Goal: Information Seeking & Learning: Learn about a topic

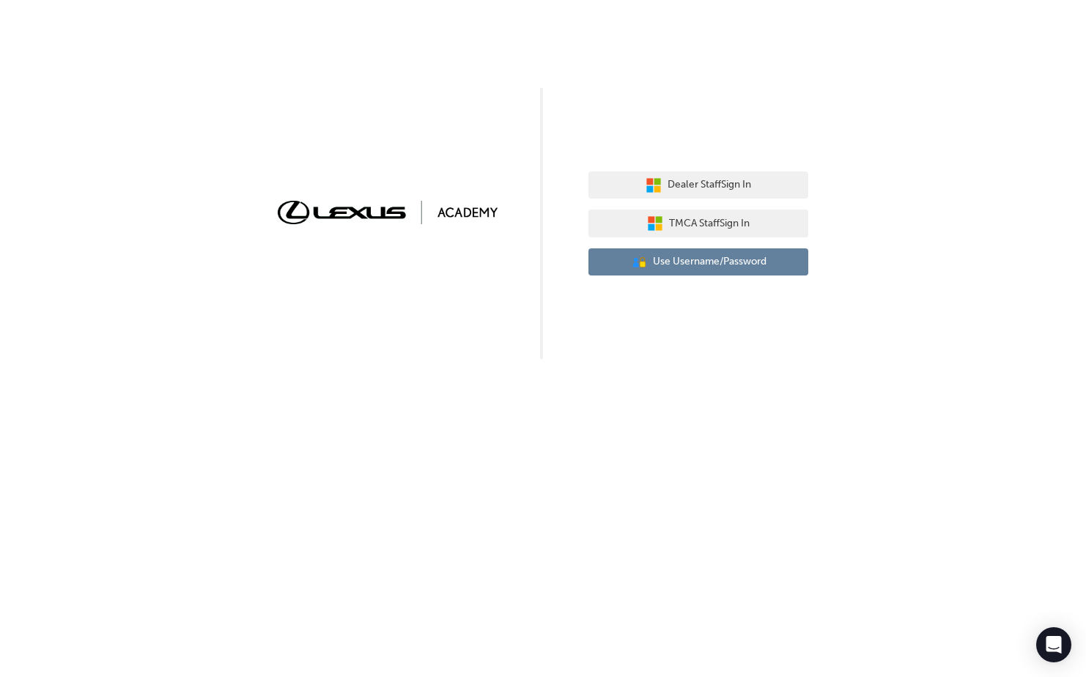
click at [682, 264] on span "Use Username/Password" at bounding box center [710, 262] width 114 height 17
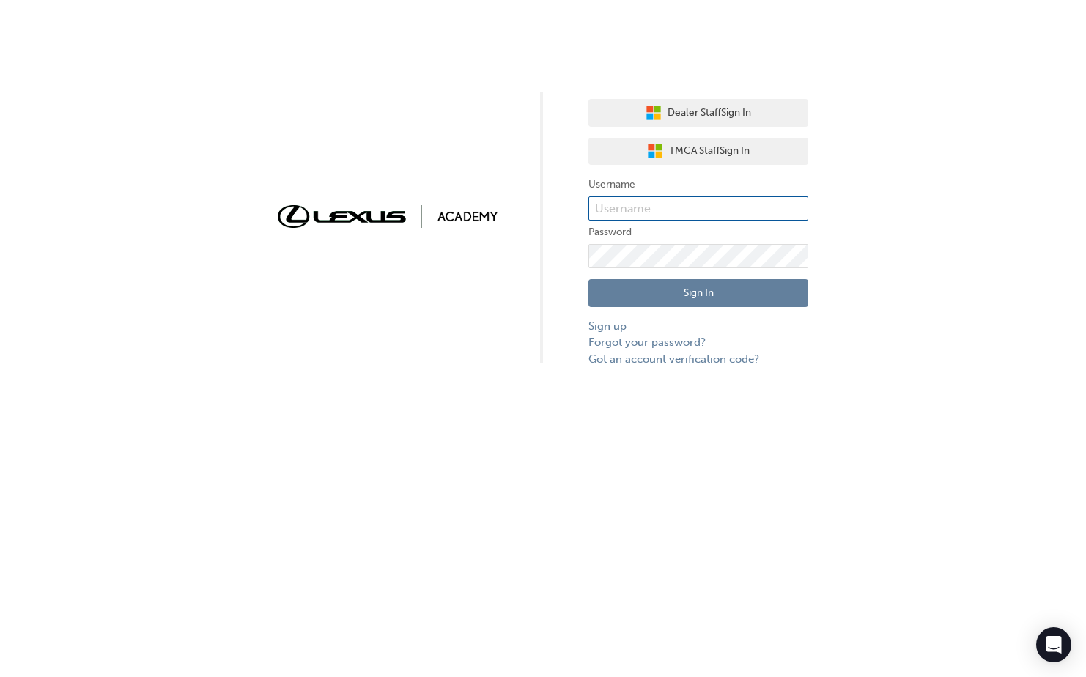
click at [658, 216] on input "text" at bounding box center [699, 208] width 220 height 25
type input "Jaqueline.Carvalho1"
click at [688, 287] on button "Sign In" at bounding box center [699, 293] width 220 height 28
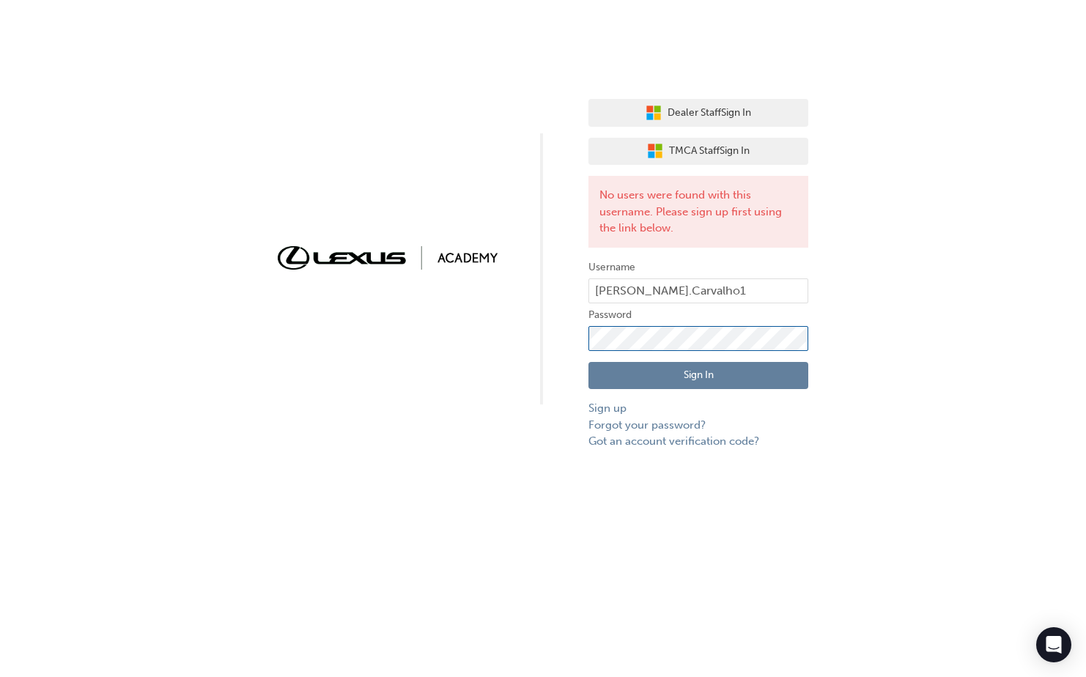
click at [577, 336] on div "Dealer Staff Sign In TMCA Staff Sign In No users were found with this username.…" at bounding box center [543, 225] width 1086 height 450
click at [849, 397] on div "Dealer Staff Sign In TMCA Staff Sign In No users were found with this username.…" at bounding box center [543, 225] width 1086 height 450
click at [677, 371] on button "Sign In" at bounding box center [699, 376] width 220 height 28
click at [633, 422] on link "Forgot your password?" at bounding box center [699, 425] width 220 height 17
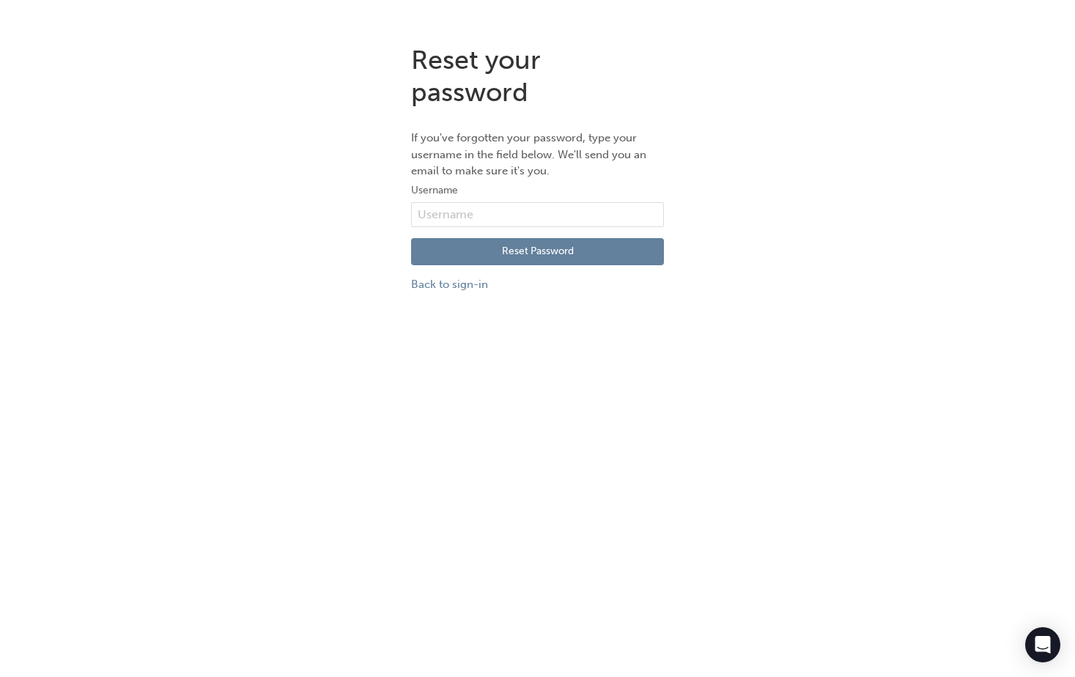
click at [556, 229] on div "Reset Password Back to sign-in" at bounding box center [537, 260] width 253 height 66
click at [551, 222] on input "text" at bounding box center [537, 214] width 253 height 25
type input "Jaqueline.Carvalho1"
click at [540, 254] on button "Reset Password" at bounding box center [537, 252] width 253 height 28
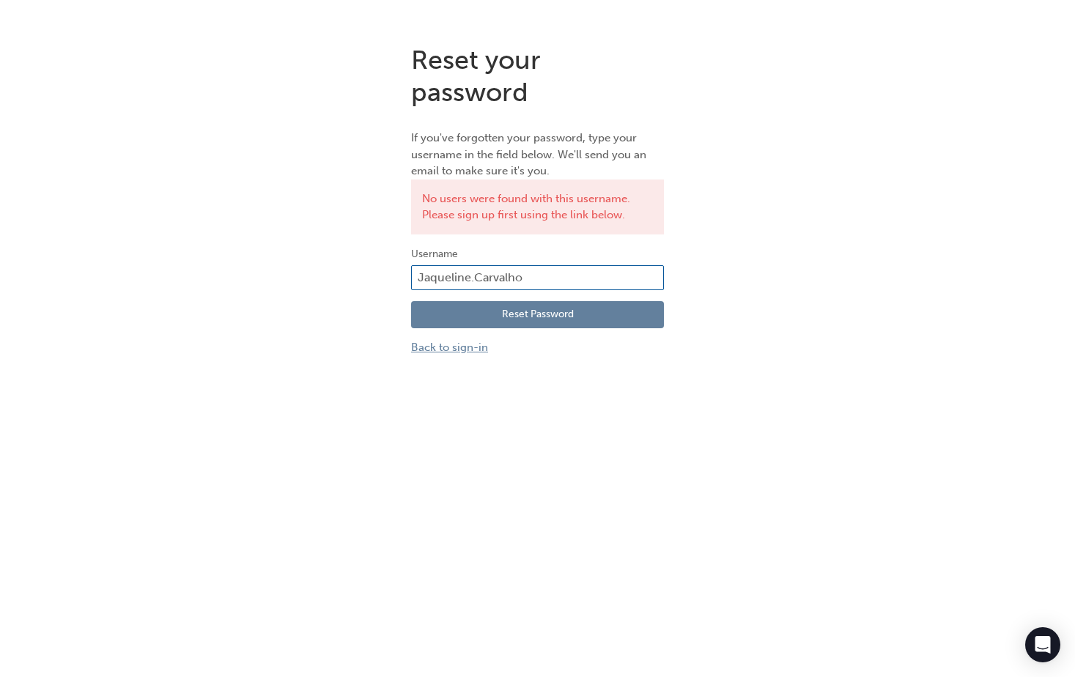
type input "Jaqueline.Carvalho"
click at [438, 352] on link "Back to sign-in" at bounding box center [537, 347] width 253 height 17
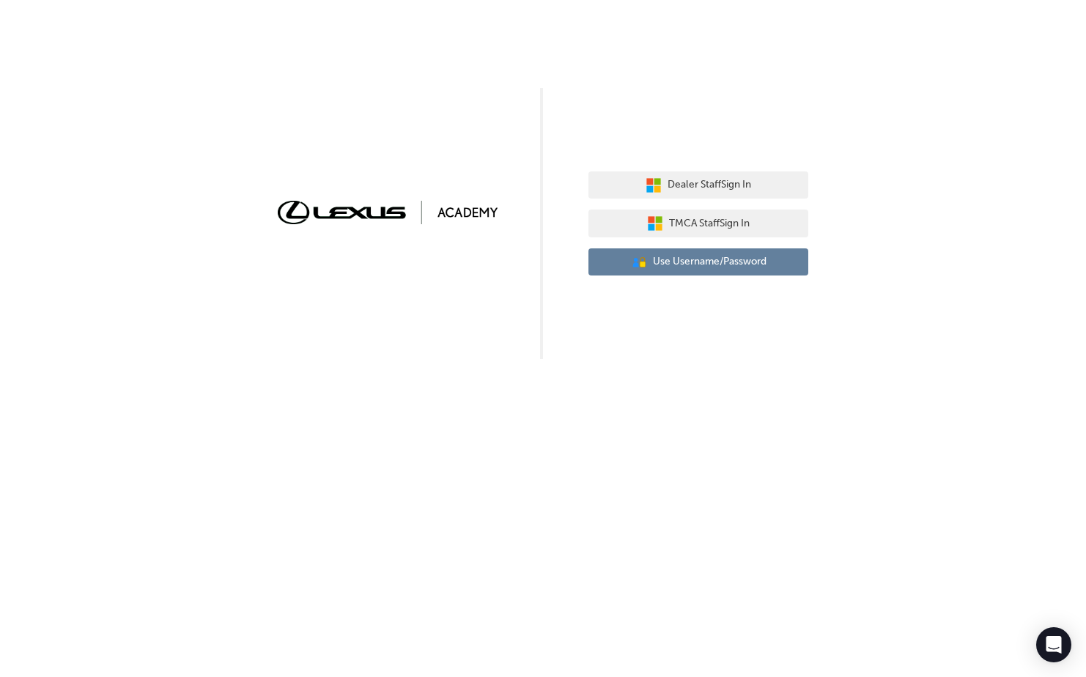
click at [689, 259] on span "Use Username/Password" at bounding box center [710, 262] width 114 height 17
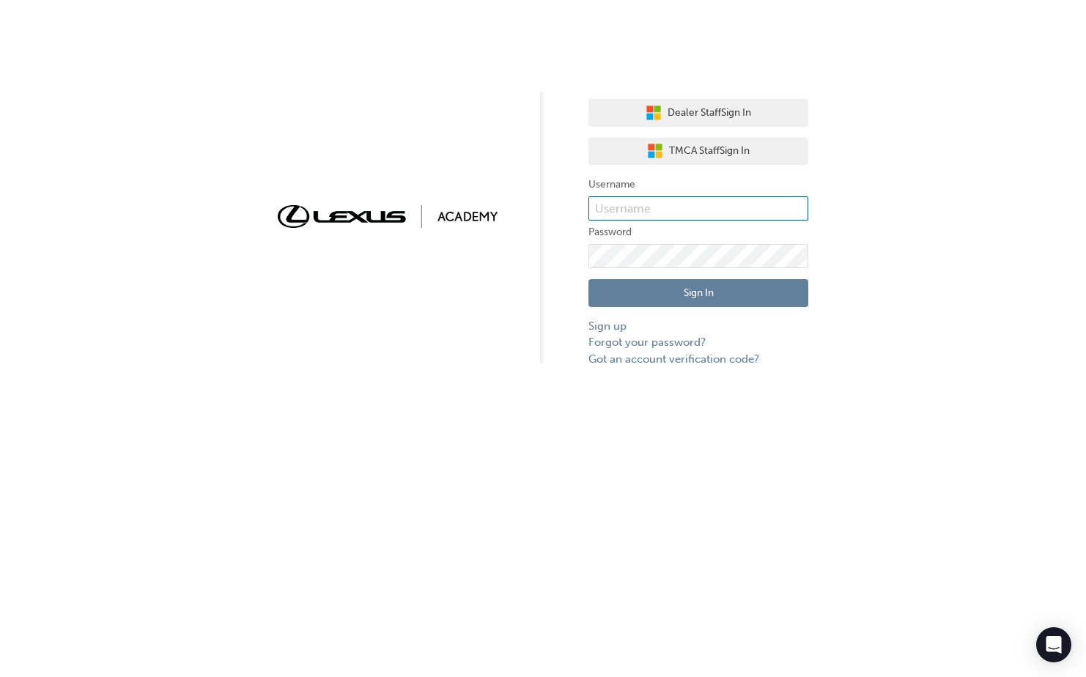
click at [688, 203] on input "text" at bounding box center [699, 208] width 220 height 25
type input "Jaqueline.Carvalho"
click at [476, 262] on div "Dealer Staff Sign In TMCA Staff Sign In Username Jaqueline.Carvalho Password Si…" at bounding box center [543, 183] width 1086 height 367
click at [734, 295] on button "Sign In" at bounding box center [699, 293] width 220 height 28
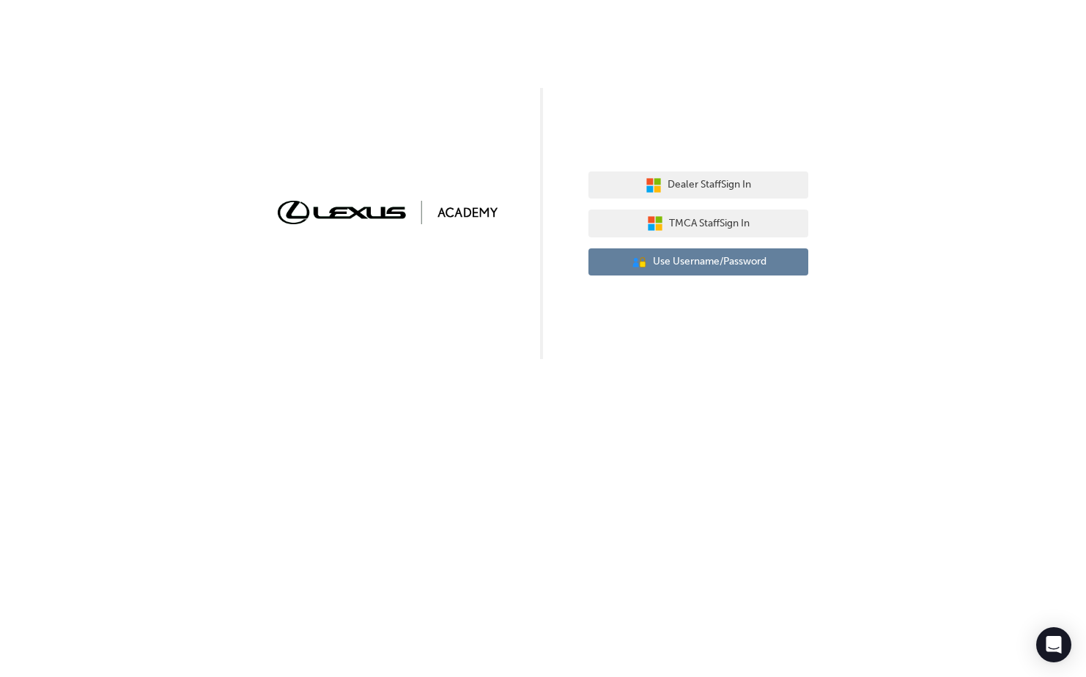
click at [786, 264] on button "User Authentication Icon - Blue Person, Gold Lock Use Username/Password" at bounding box center [699, 263] width 220 height 28
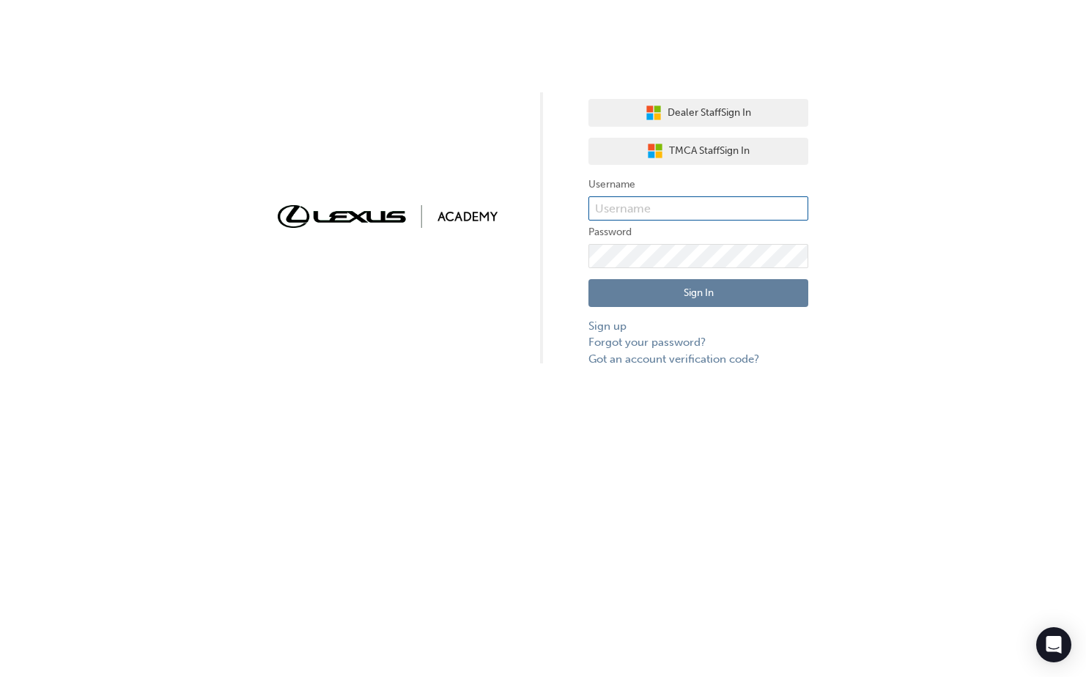
click at [643, 213] on input "text" at bounding box center [699, 208] width 220 height 25
type input "Jaqueline.Carvalho"
click at [685, 285] on button "Sign In" at bounding box center [699, 293] width 220 height 28
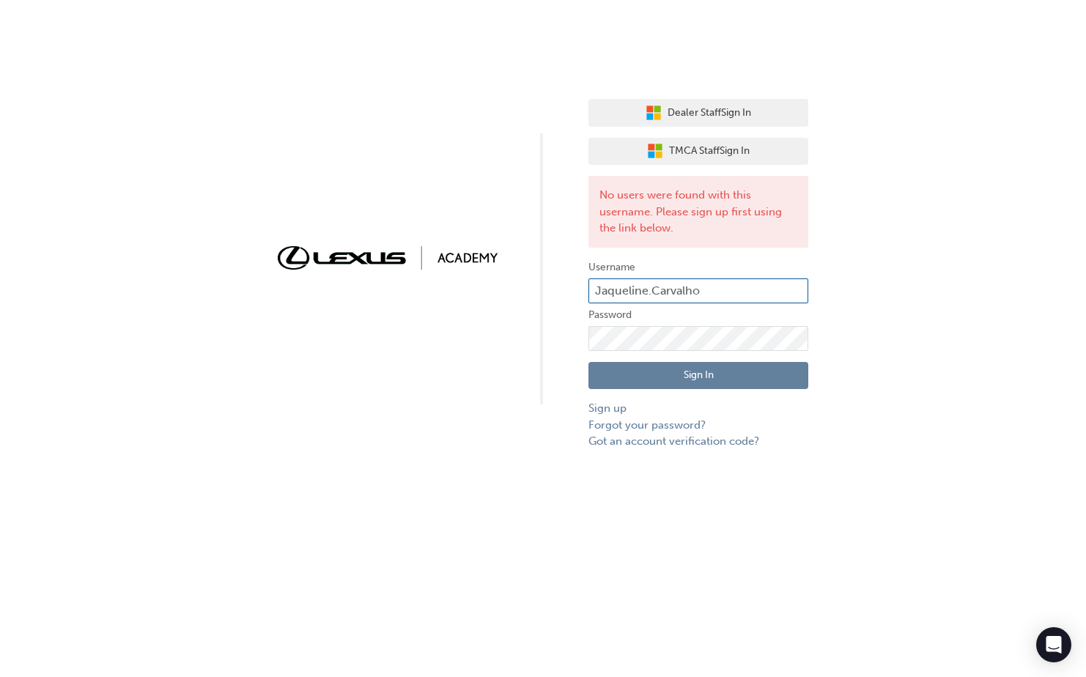
drag, startPoint x: 716, startPoint y: 285, endPoint x: 579, endPoint y: 280, distance: 137.2
click at [581, 279] on div "Dealer Staff Sign In TMCA Staff Sign In No users were found with this username.…" at bounding box center [543, 225] width 1086 height 450
type input "jcarvalho@hotmail.com"
click at [707, 373] on button "Sign In" at bounding box center [699, 376] width 220 height 28
click at [526, 325] on div "Dealer Staff Sign In TMCA Staff Sign In No users were found with this username.…" at bounding box center [543, 225] width 1086 height 450
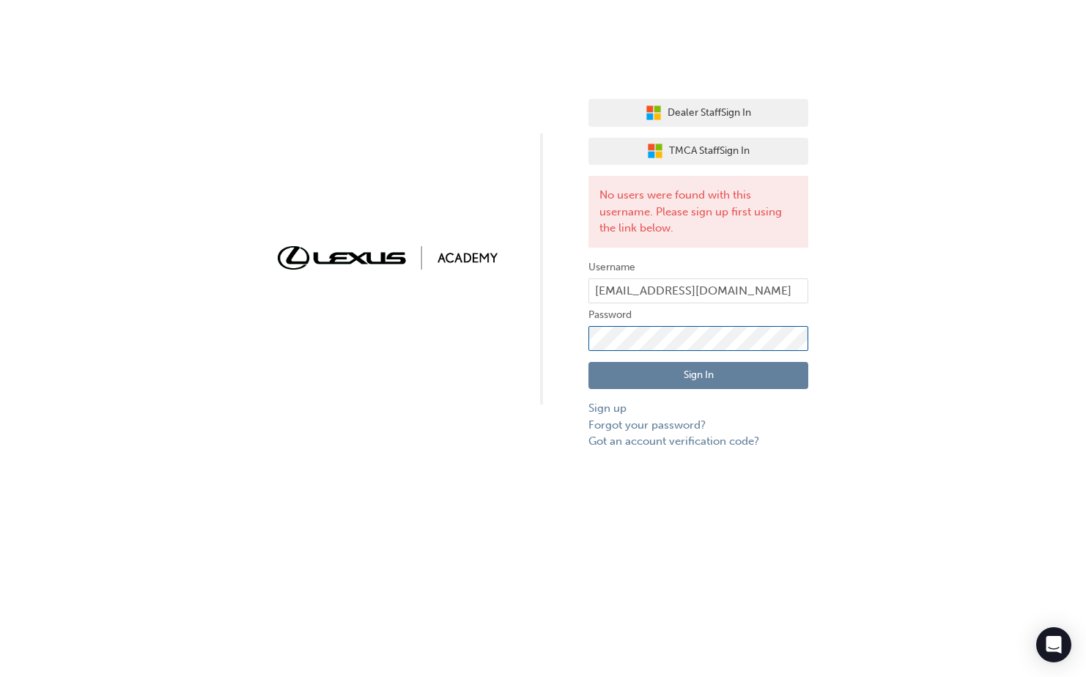
click button "Sign In" at bounding box center [699, 376] width 220 height 28
click at [657, 287] on input "jcarvalho@hotmail.com" at bounding box center [699, 291] width 220 height 25
drag, startPoint x: 657, startPoint y: 287, endPoint x: 750, endPoint y: 299, distance: 93.8
click at [750, 299] on input "jcarvalho@hotmail.com" at bounding box center [699, 291] width 220 height 25
type input "jcarvalho@parramattatoyota.com.au"
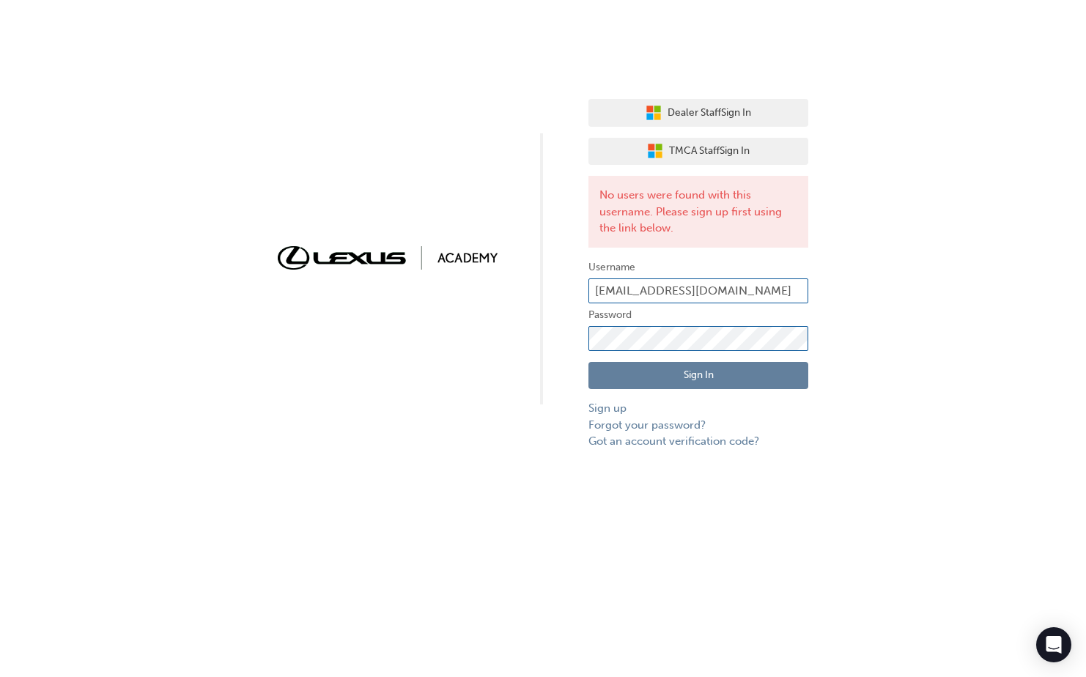
click button "Sign In" at bounding box center [699, 376] width 220 height 28
click at [640, 427] on link "Forgot your password?" at bounding box center [699, 425] width 220 height 17
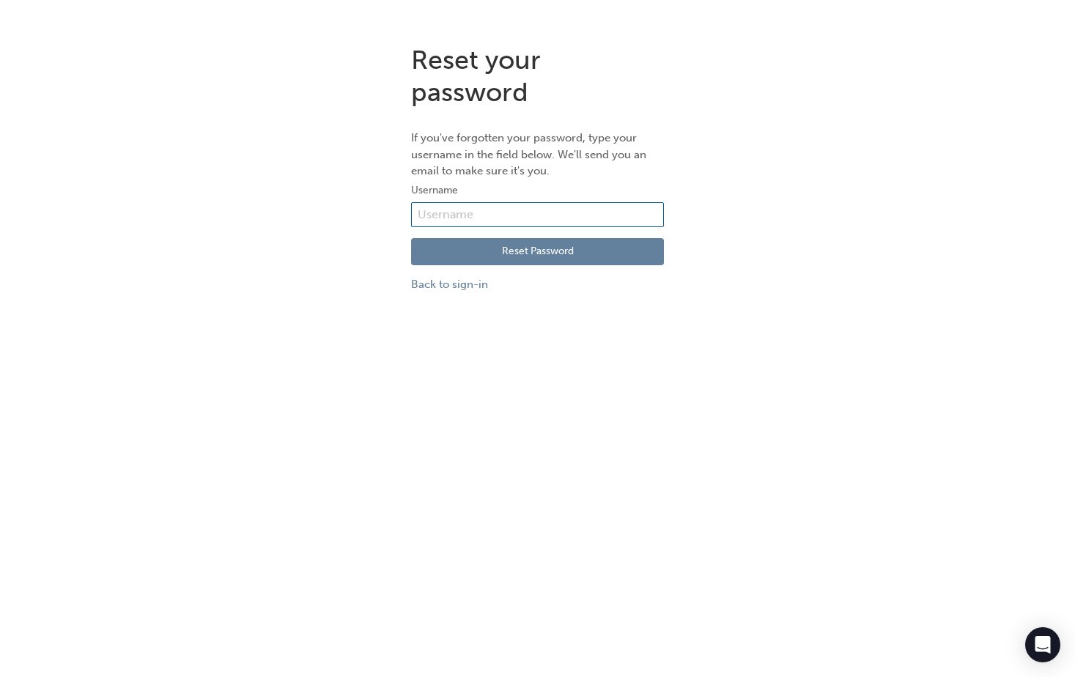
click at [498, 219] on input "text" at bounding box center [537, 214] width 253 height 25
type input "jcarvalho@parramattatoyota.com.au"
click at [549, 254] on button "Reset Password" at bounding box center [537, 252] width 253 height 28
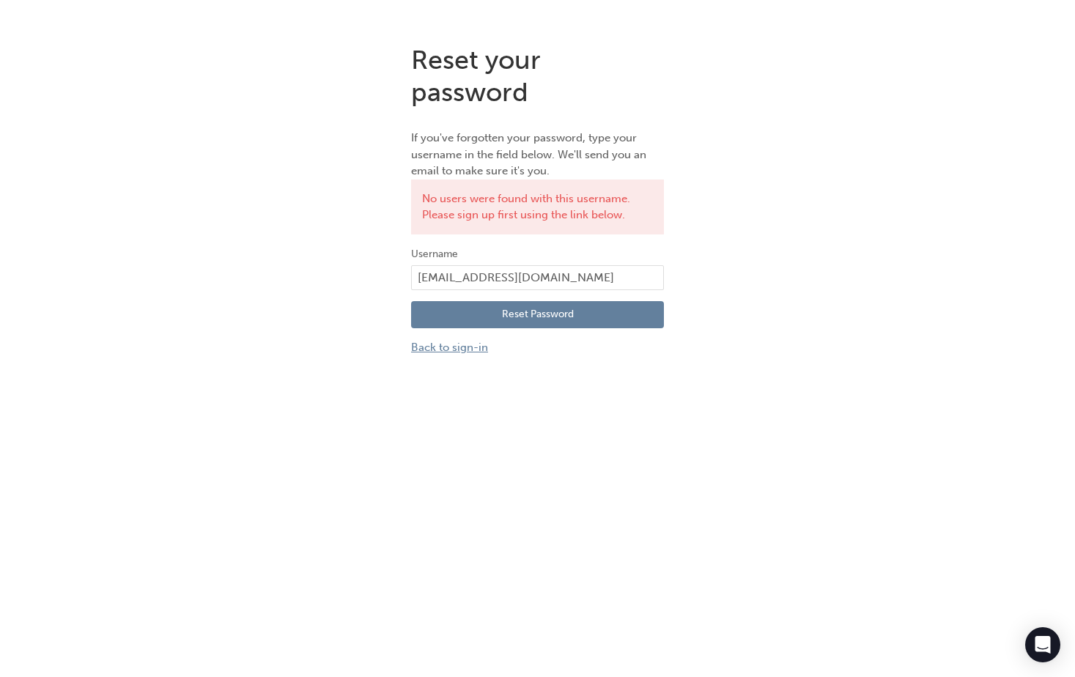
click at [467, 344] on link "Back to sign-in" at bounding box center [537, 347] width 253 height 17
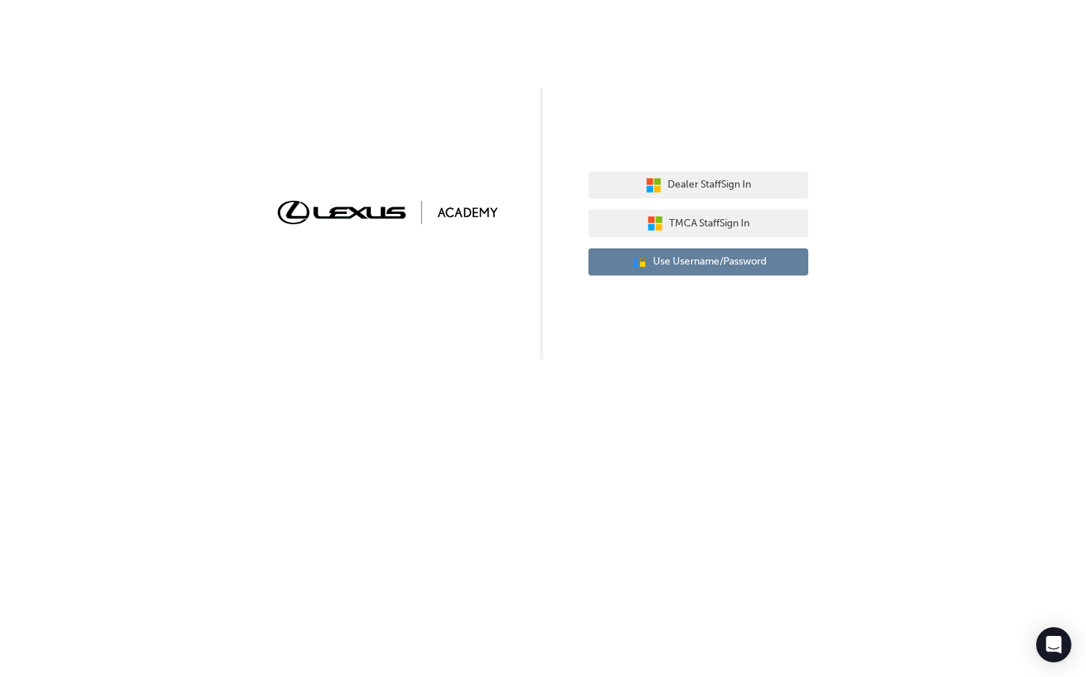
click at [741, 259] on span "Use Username/Password" at bounding box center [710, 262] width 114 height 17
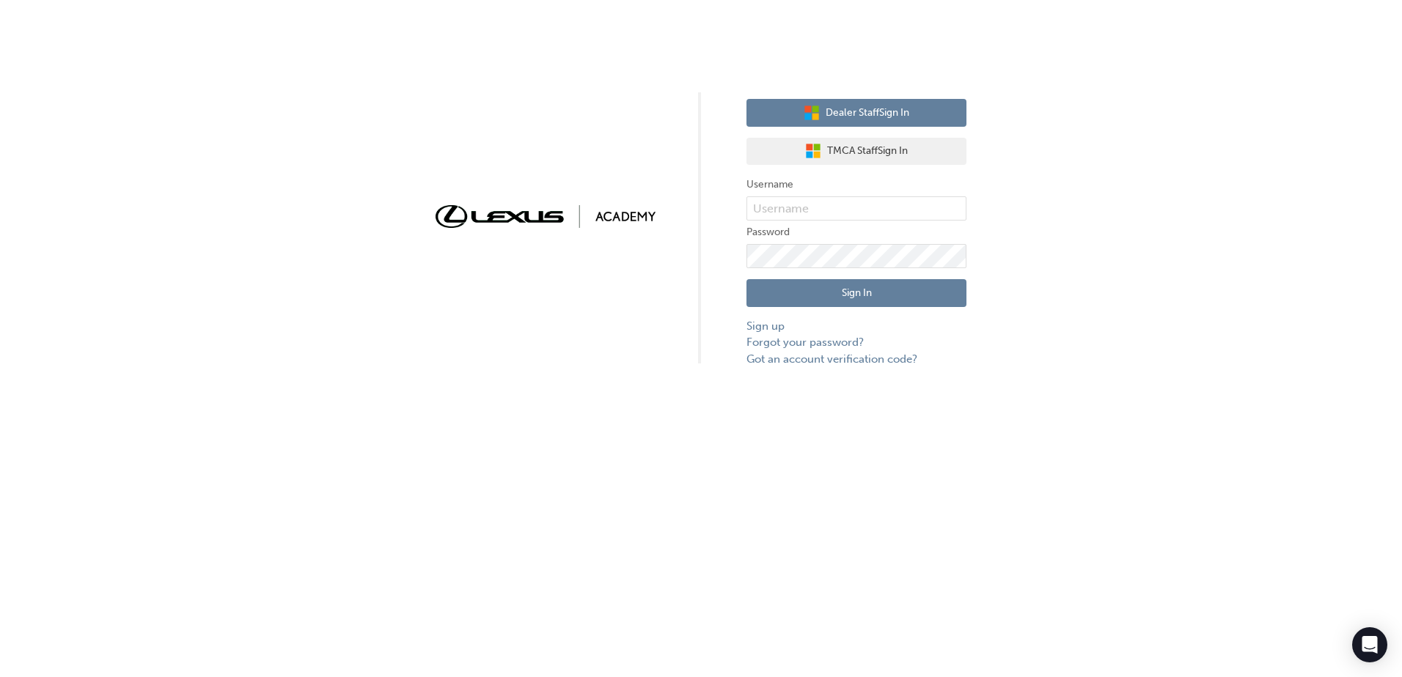
click at [911, 107] on button "Dealer Staff Sign In" at bounding box center [856, 113] width 220 height 28
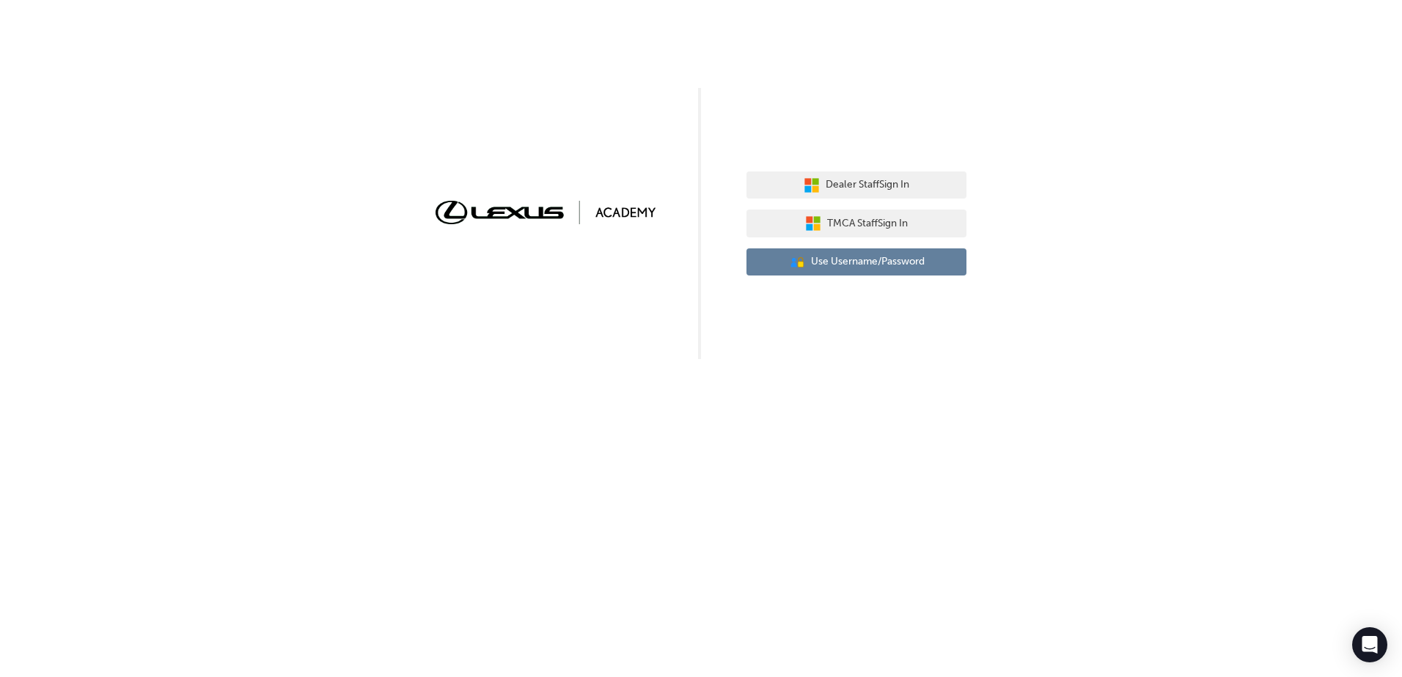
click at [897, 266] on span "Use Username/Password" at bounding box center [868, 262] width 114 height 17
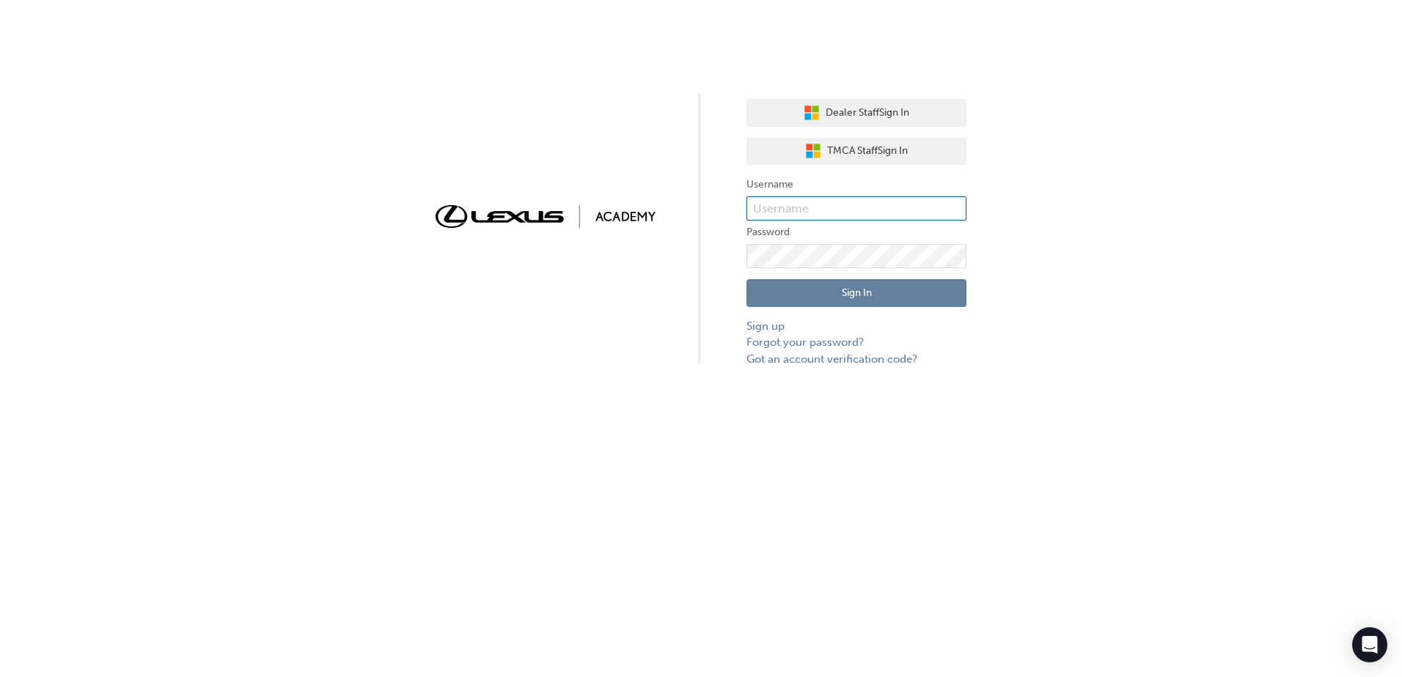
click at [870, 207] on input "text" at bounding box center [856, 208] width 220 height 25
click at [872, 109] on span "Dealer Staff Sign In" at bounding box center [867, 113] width 84 height 17
click at [865, 200] on input "text" at bounding box center [856, 208] width 220 height 25
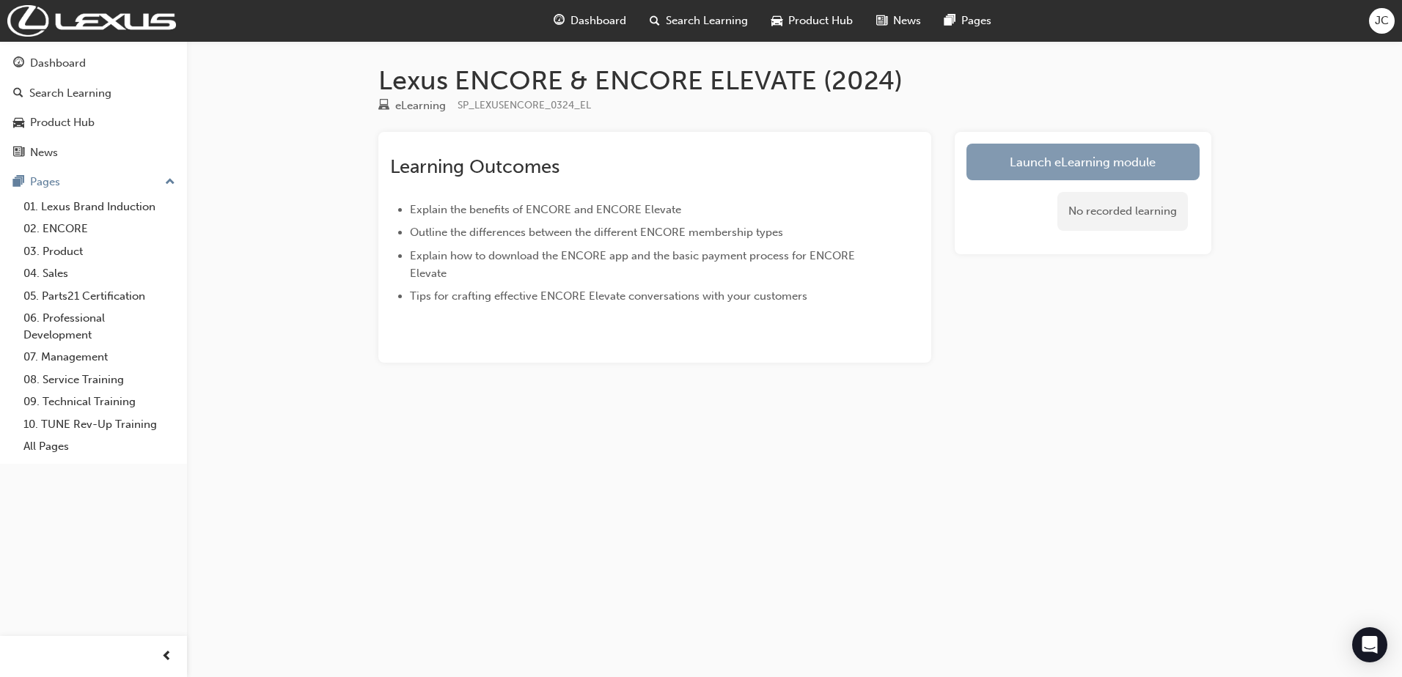
click at [1088, 157] on link "Launch eLearning module" at bounding box center [1082, 162] width 233 height 37
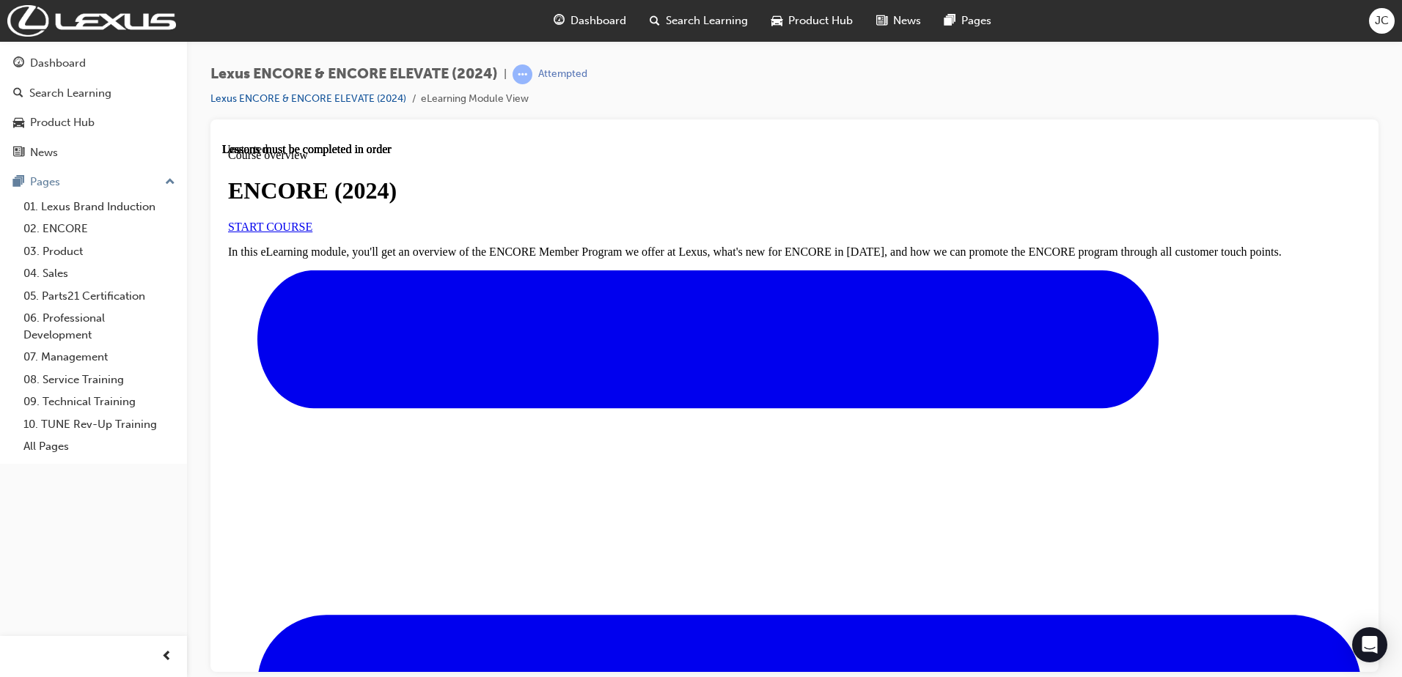
scroll to position [147, 0]
click at [312, 224] on link "START COURSE" at bounding box center [270, 226] width 84 height 12
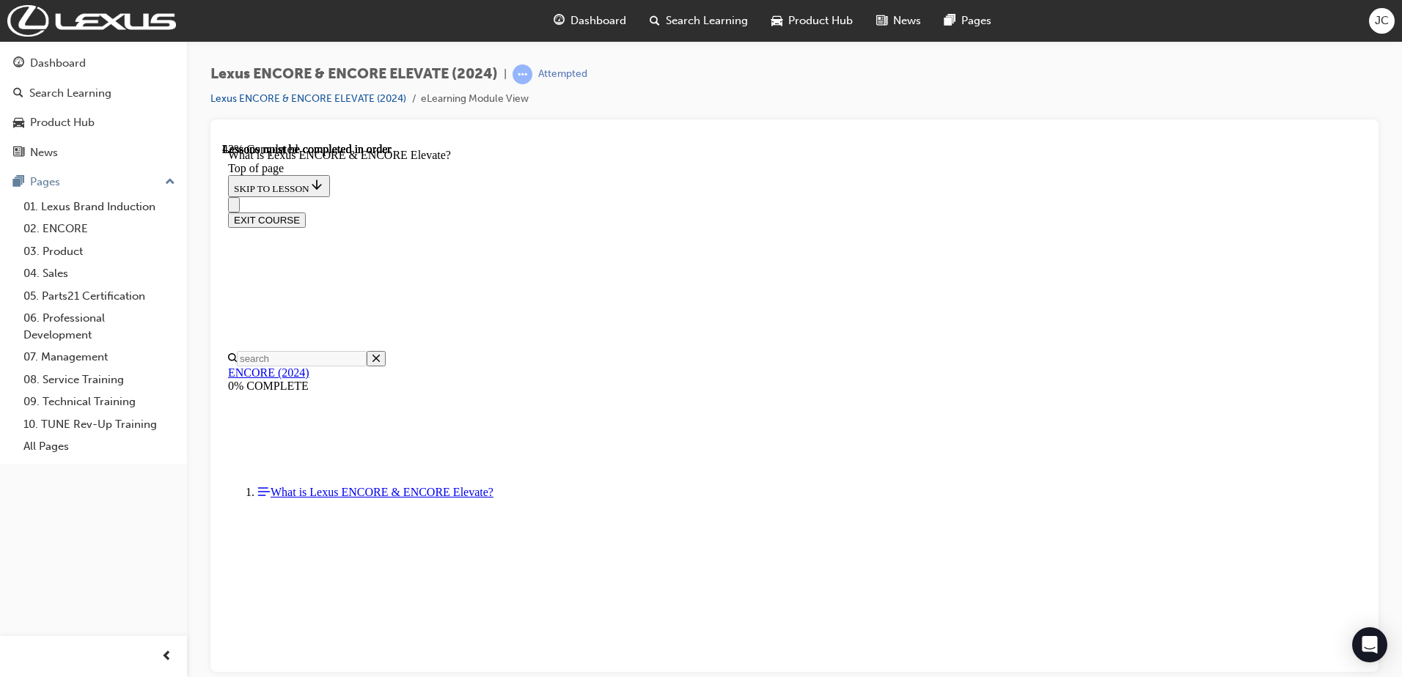
scroll to position [1145, 0]
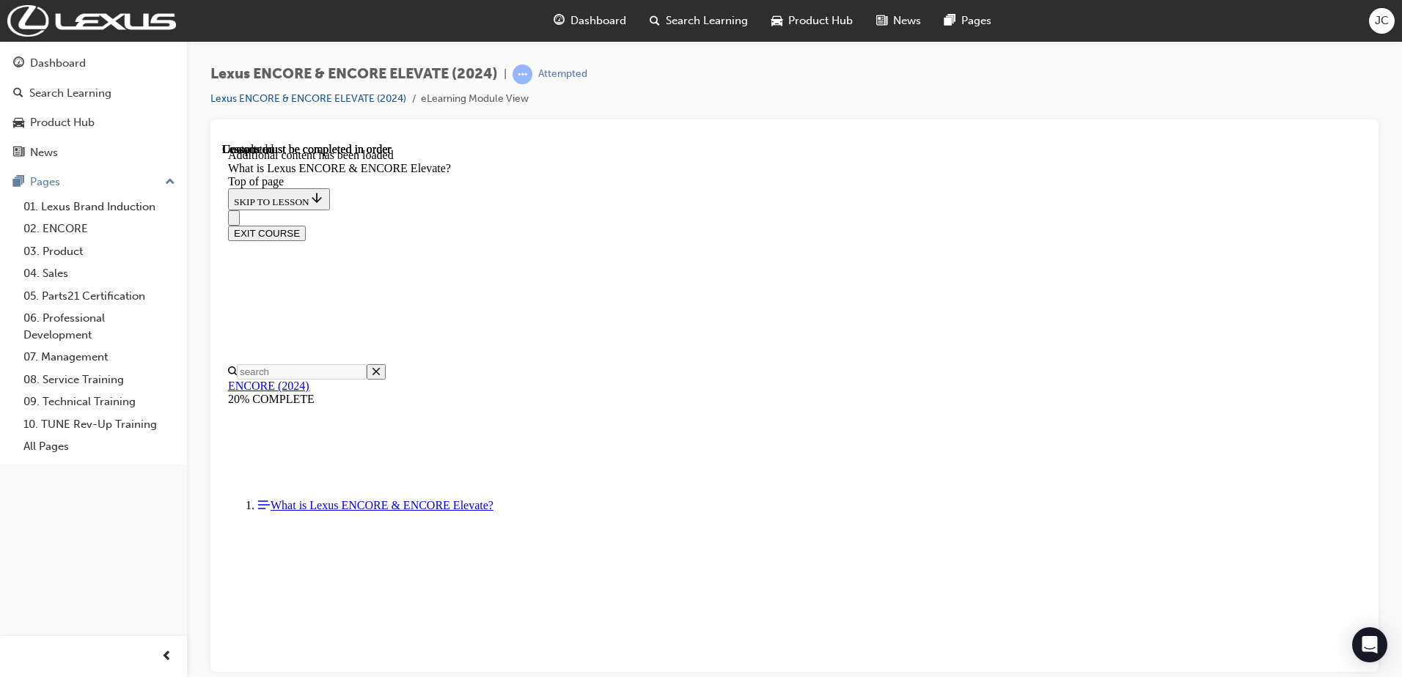
scroll to position [2246, 0]
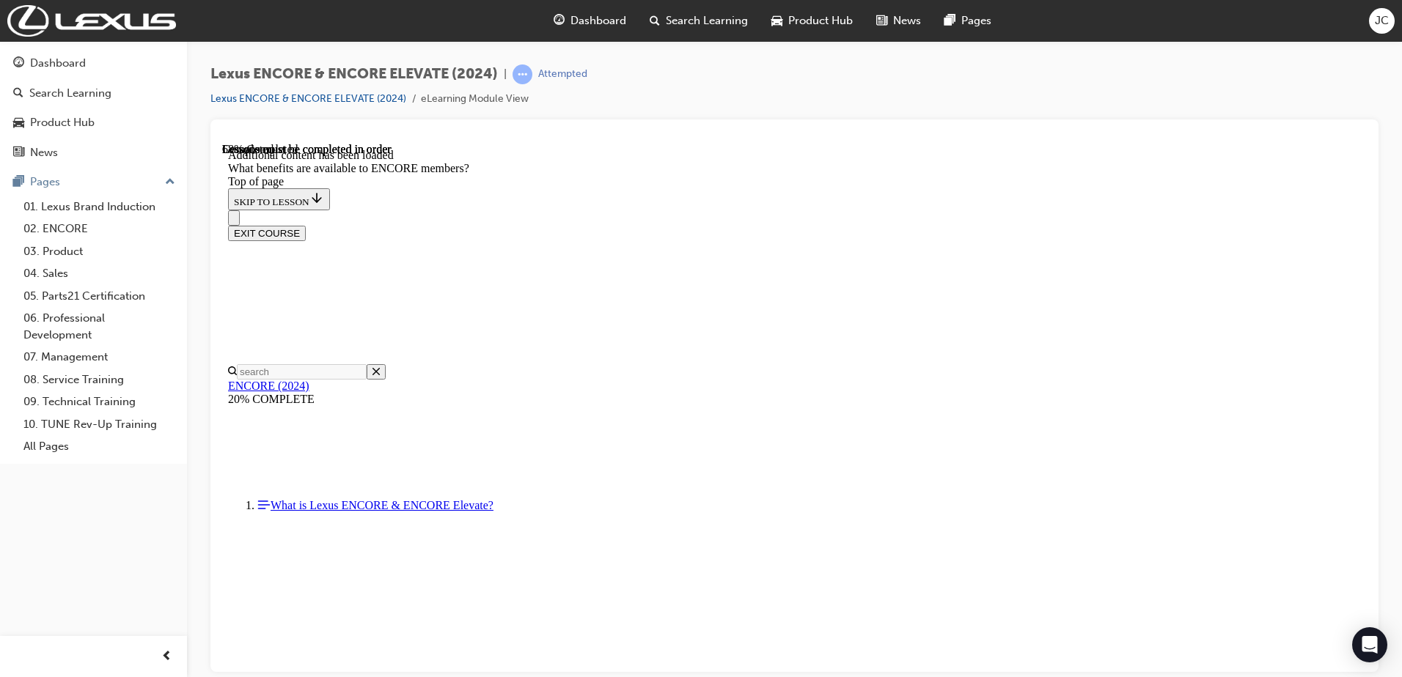
scroll to position [2402, 0]
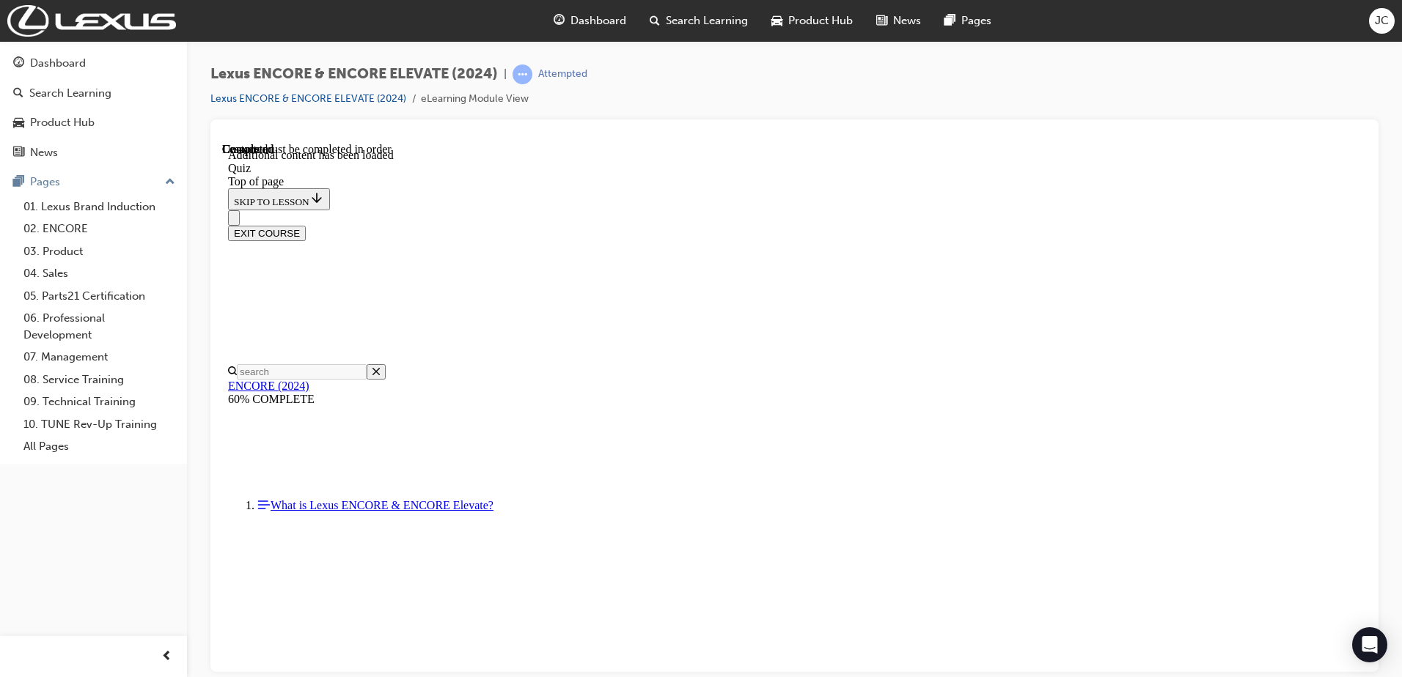
scroll to position [45, 0]
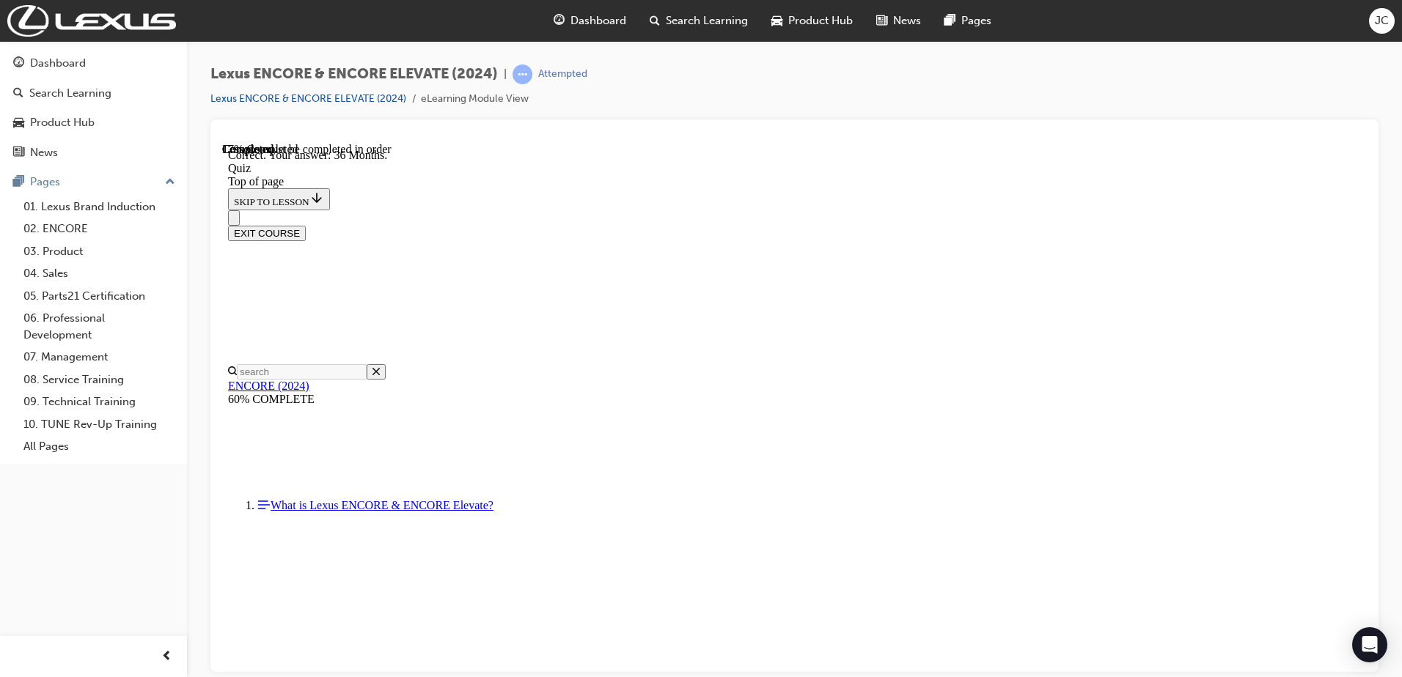
scroll to position [185, 0]
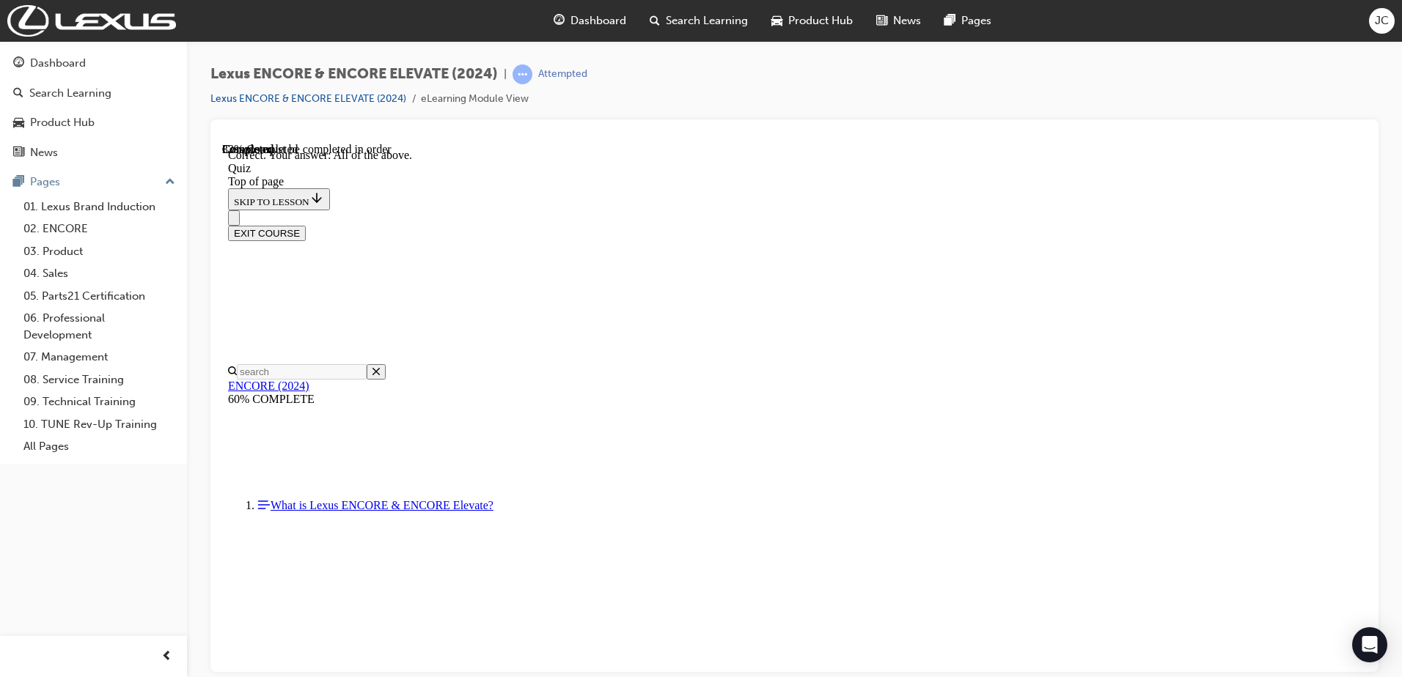
scroll to position [425, 0]
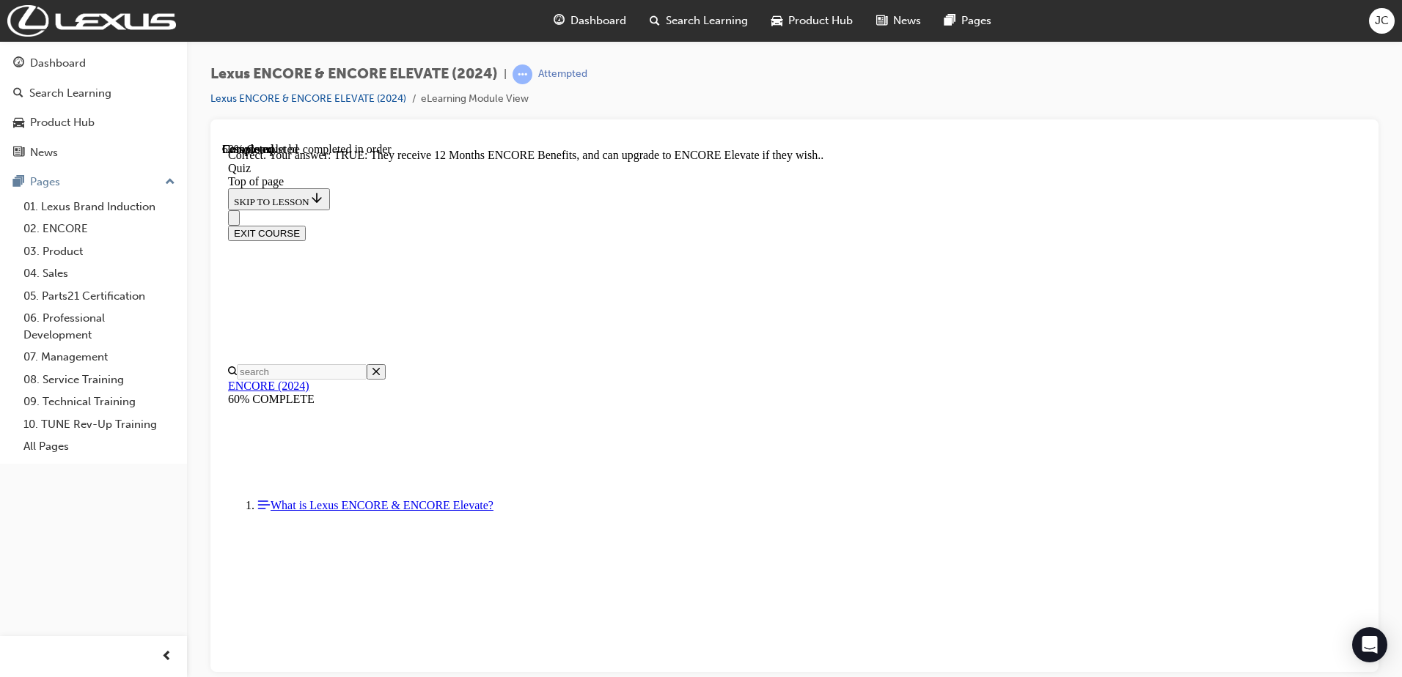
scroll to position [141, 0]
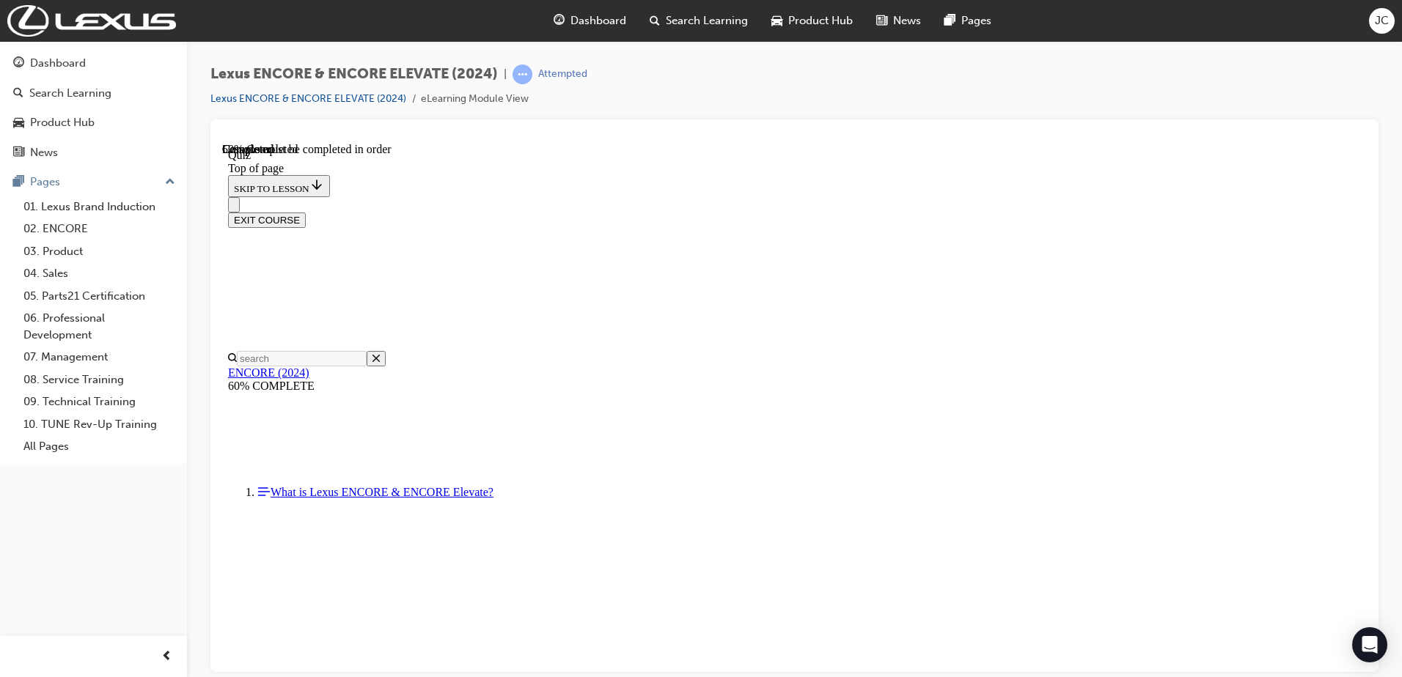
scroll to position [191, 0]
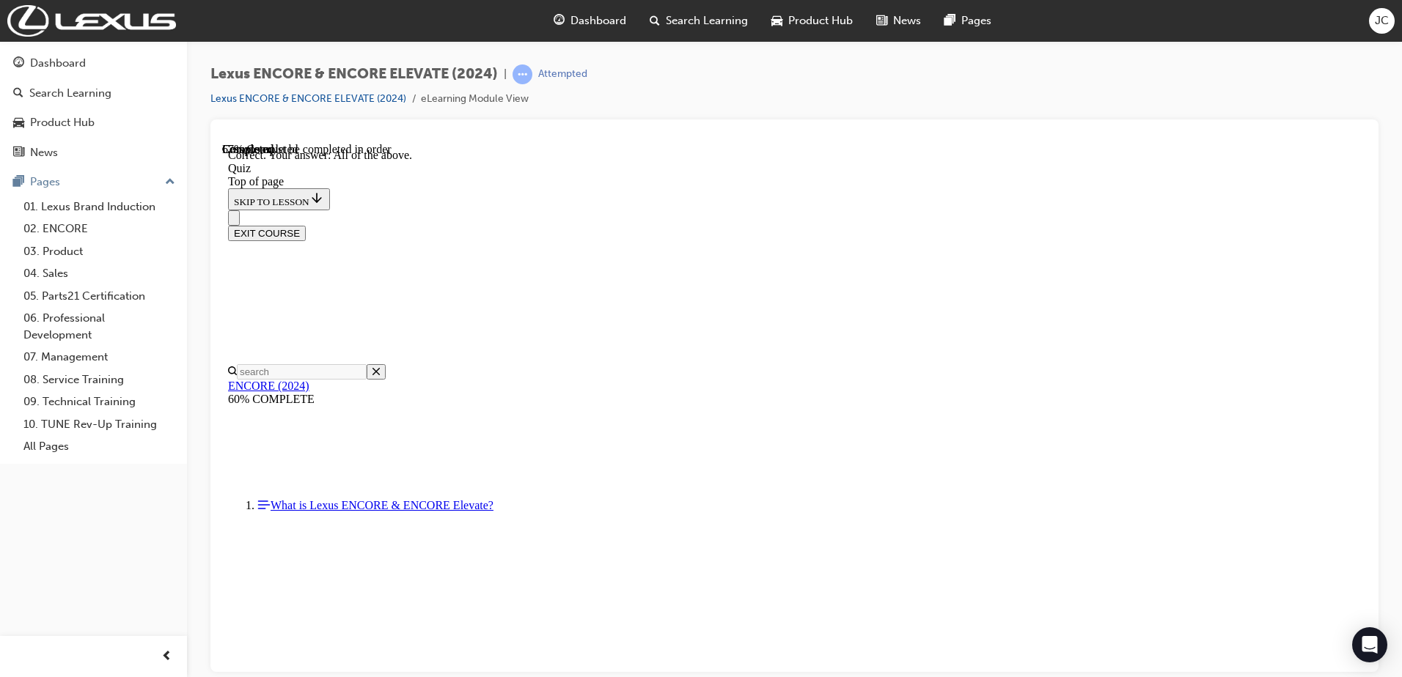
scroll to position [327, 0]
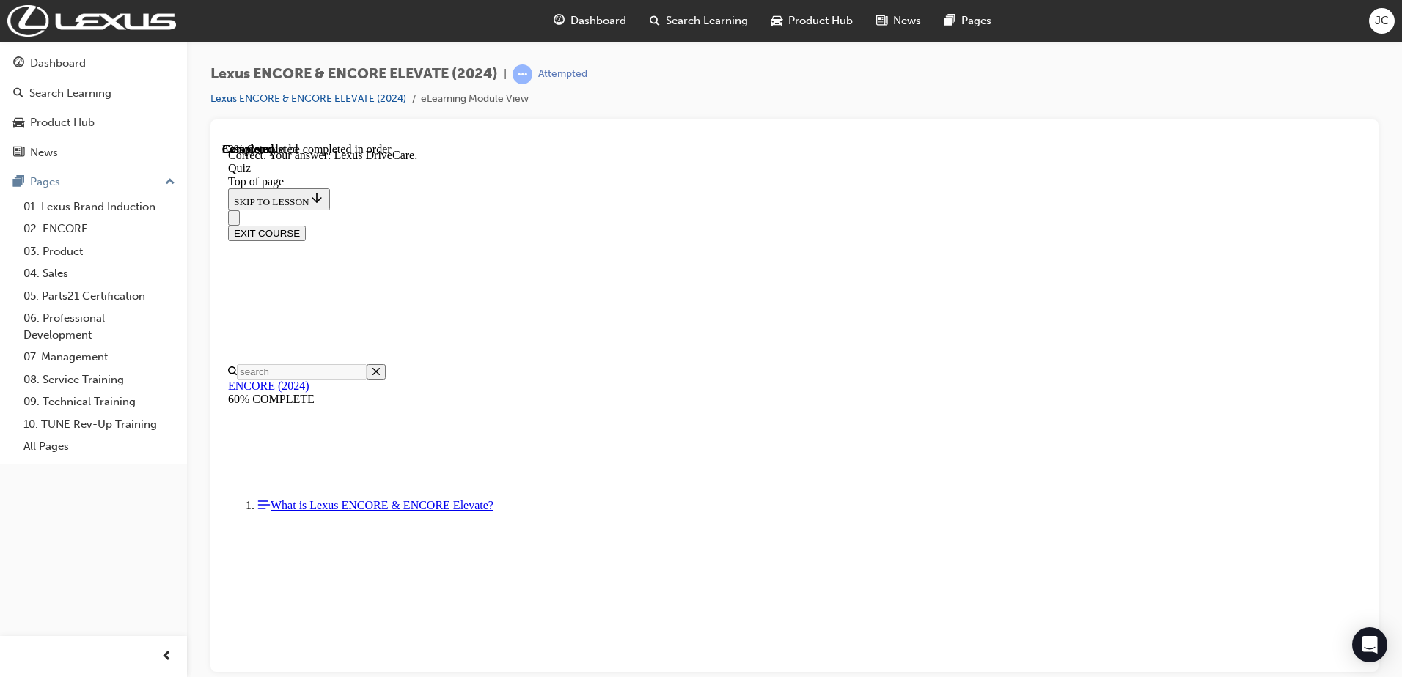
scroll to position [268, 0]
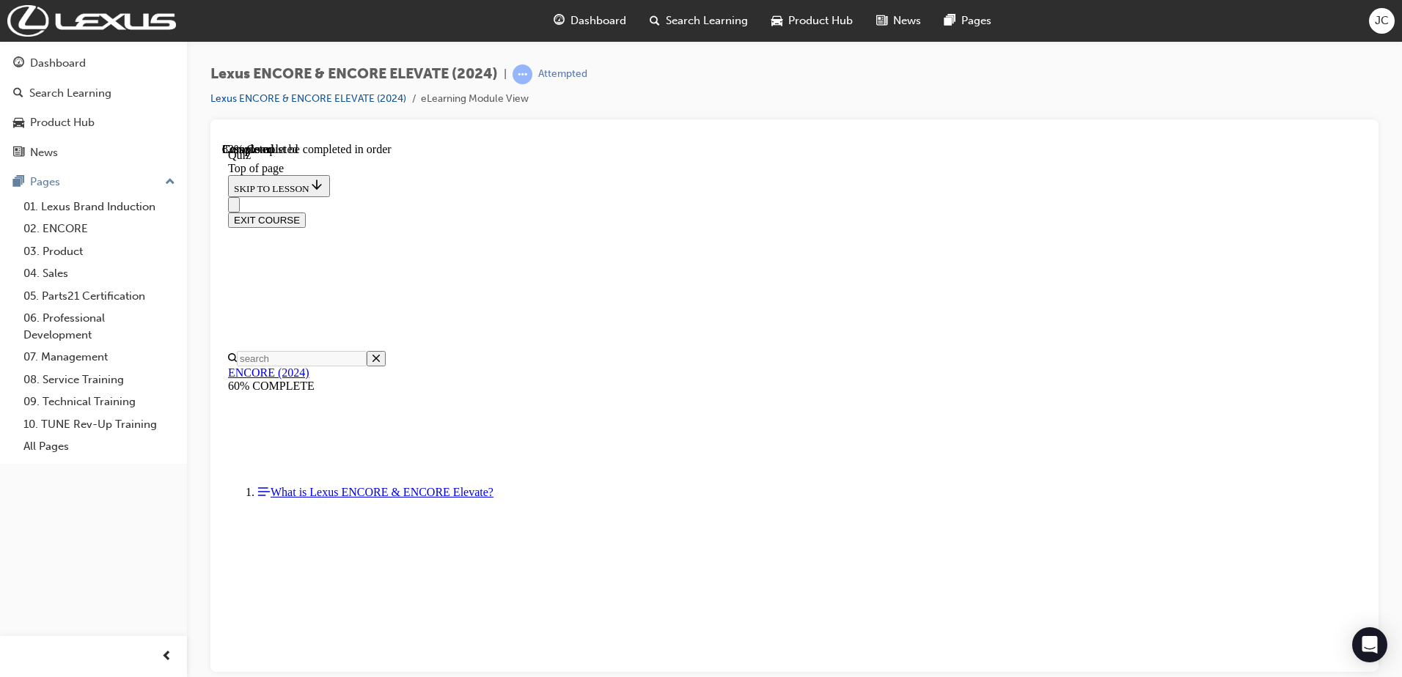
scroll to position [45, 0]
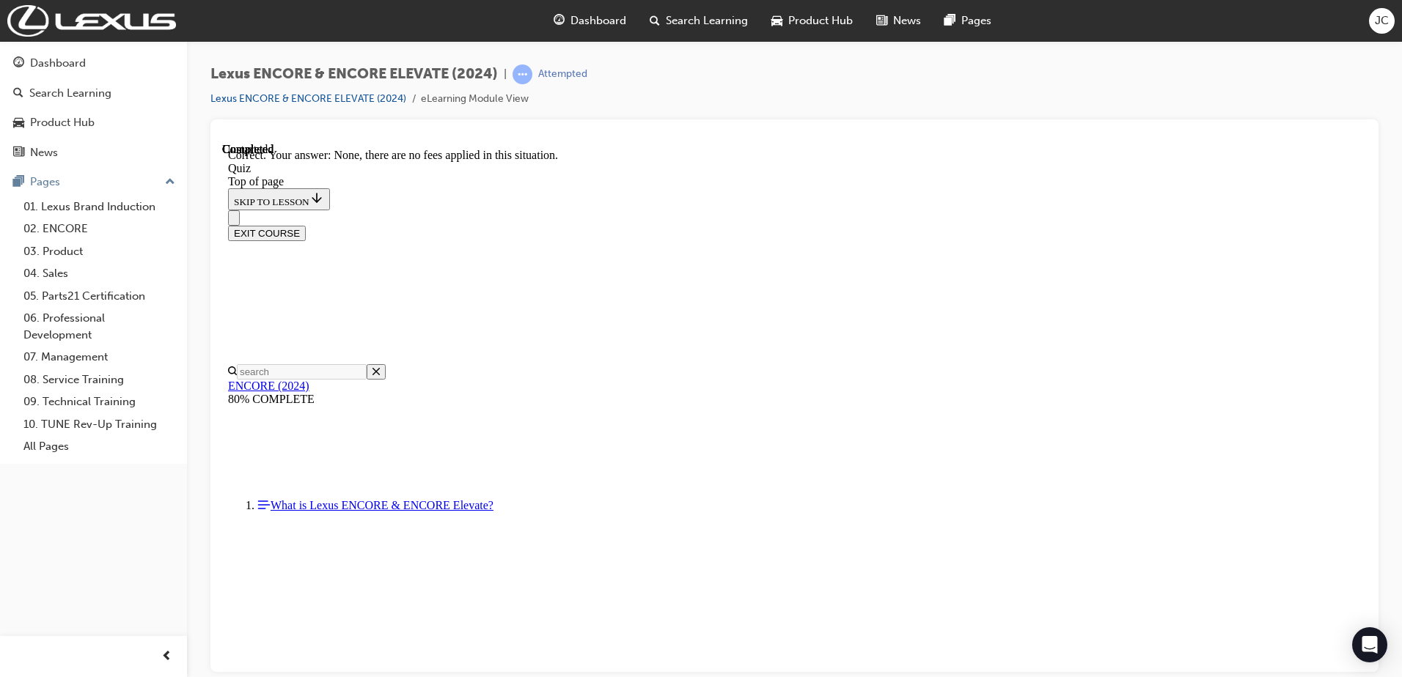
scroll to position [151, 0]
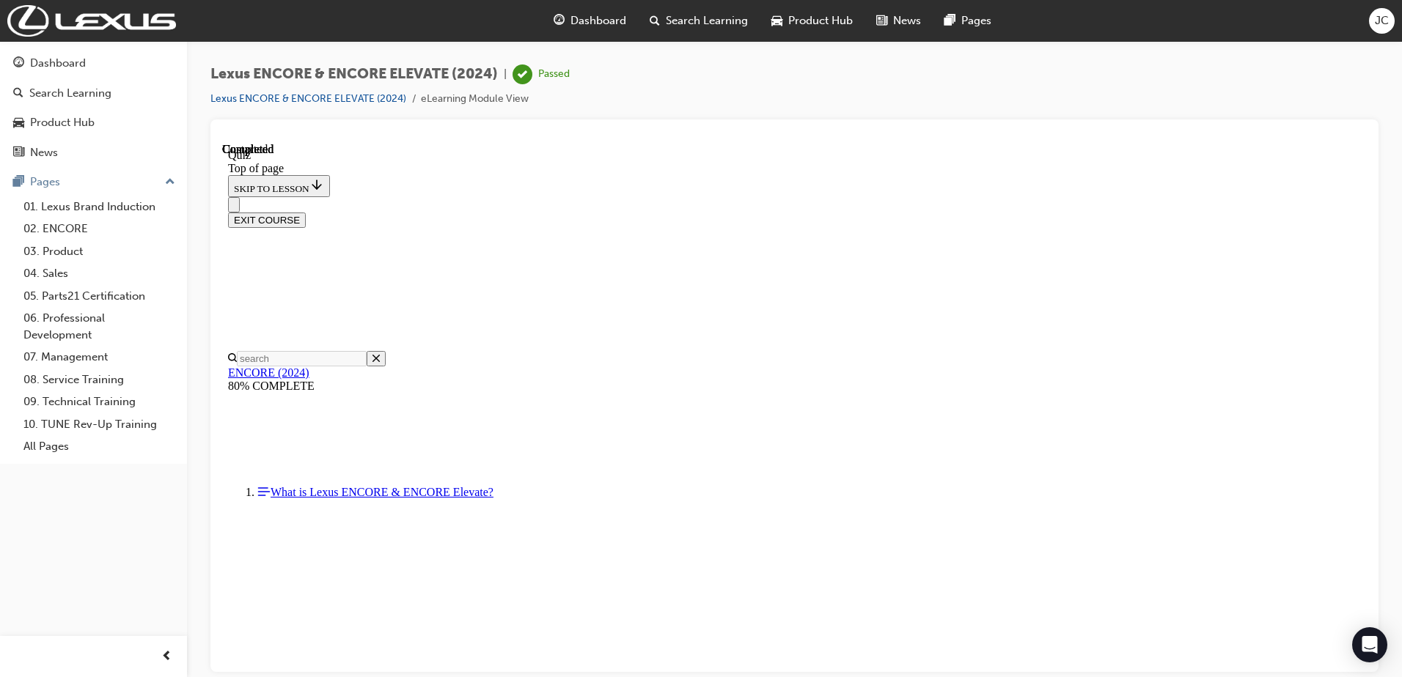
scroll to position [267, 0]
